Goal: Find specific page/section: Find specific page/section

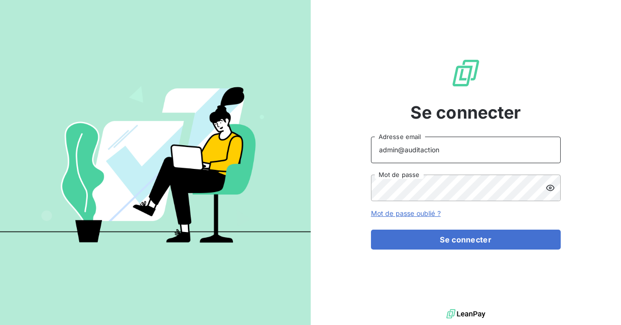
click at [460, 158] on input "admin@auditaction" at bounding box center [466, 150] width 190 height 27
type input "admin@elips"
click at [371, 230] on button "Se connecter" at bounding box center [466, 240] width 190 height 20
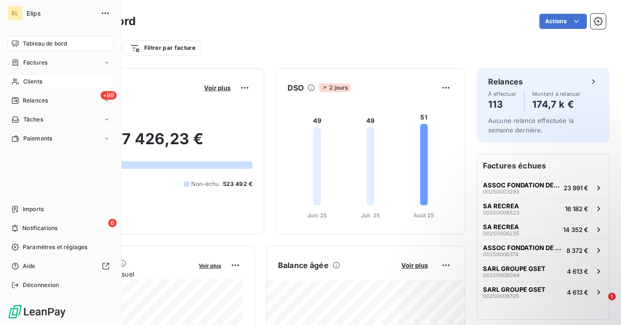
click at [27, 83] on span "Clients" at bounding box center [32, 81] width 19 height 9
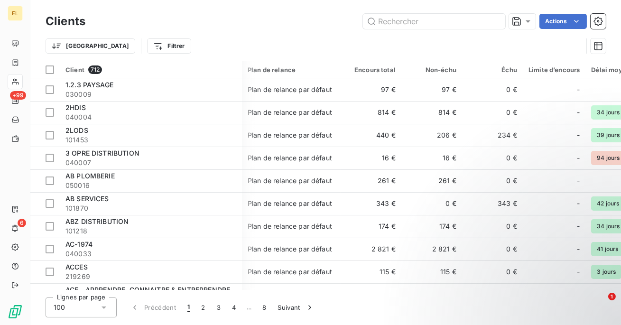
scroll to position [0, 610]
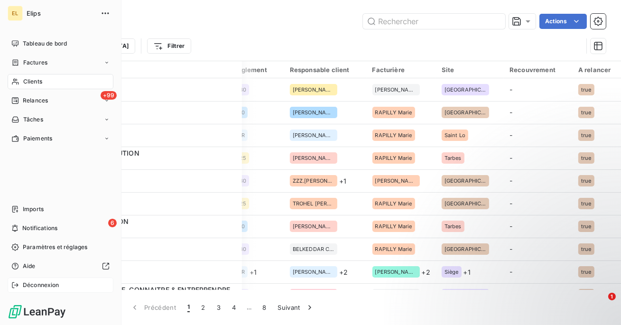
click at [17, 287] on icon at bounding box center [15, 285] width 8 height 8
